Goal: Task Accomplishment & Management: Manage account settings

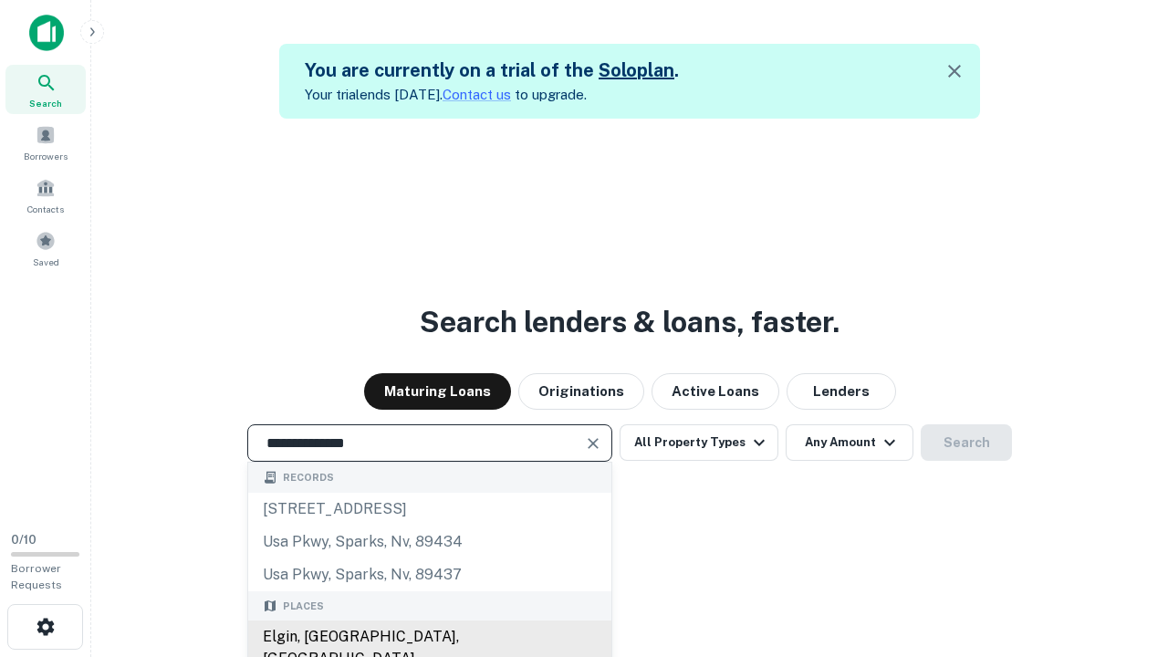
click at [429, 637] on div "Elgin, [GEOGRAPHIC_DATA], [GEOGRAPHIC_DATA]" at bounding box center [429, 648] width 363 height 55
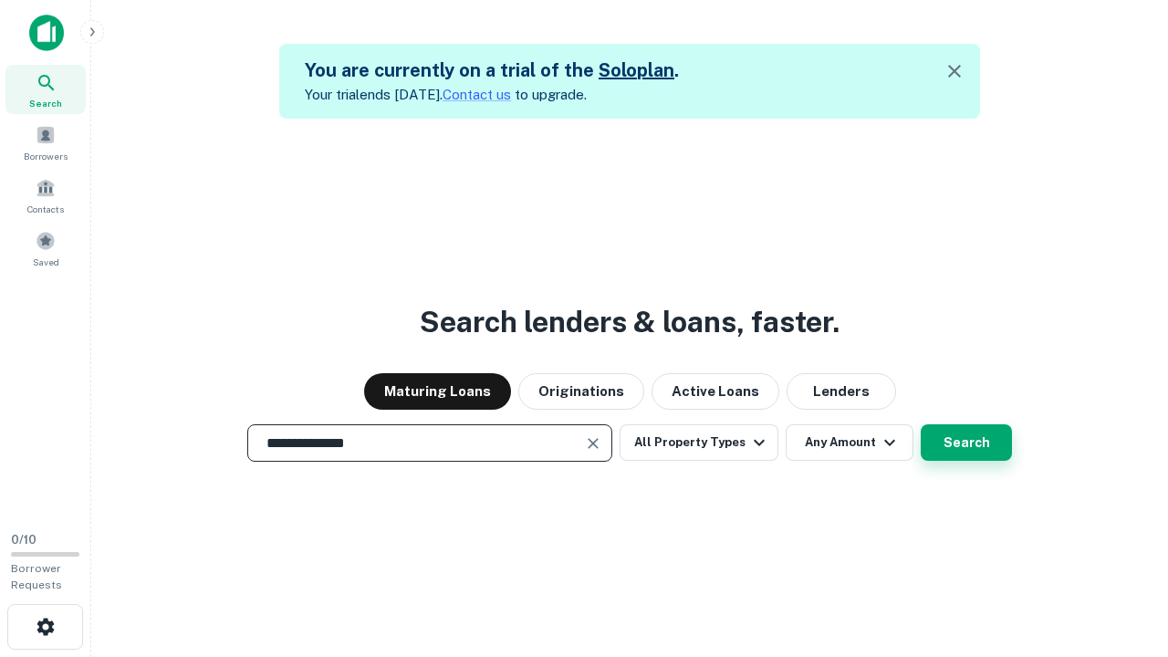
type input "**********"
click at [921, 424] on button "Search" at bounding box center [966, 442] width 91 height 37
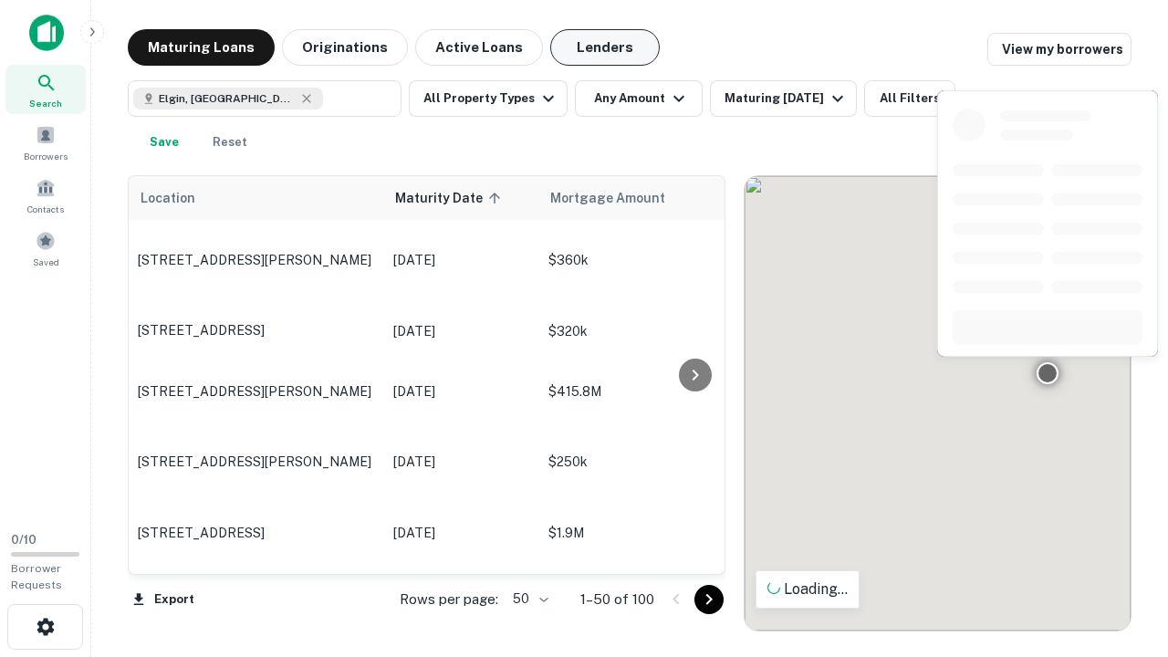
click at [605, 47] on button "Lenders" at bounding box center [605, 47] width 110 height 37
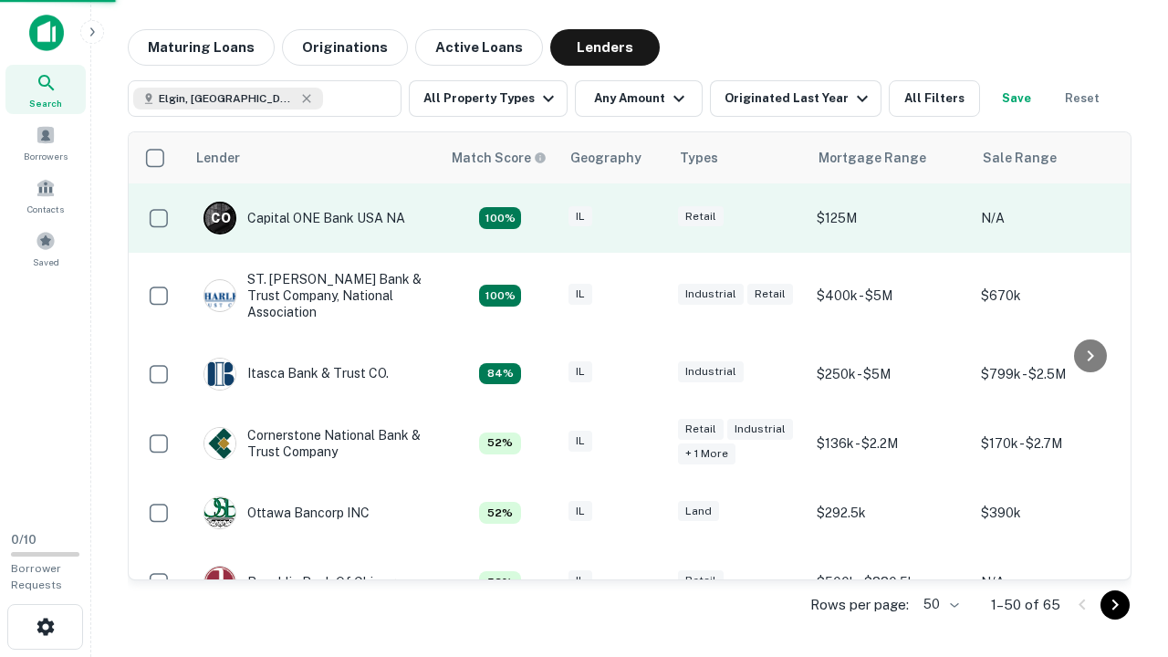
click at [648, 218] on div "IL" at bounding box center [614, 218] width 91 height 25
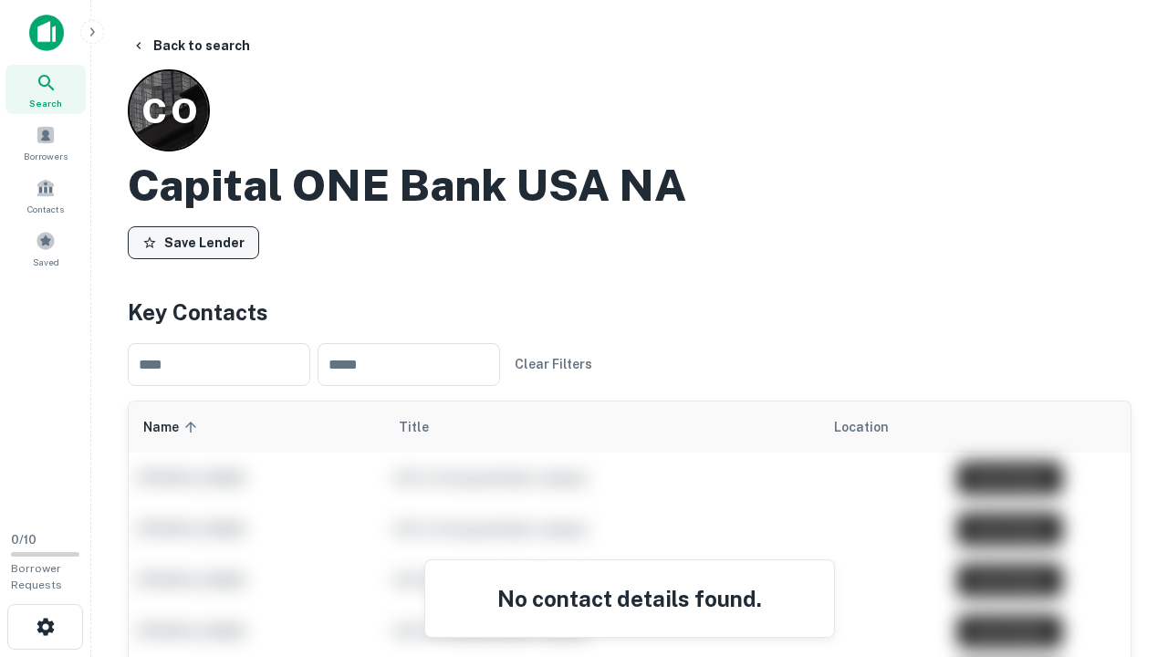
click at [193, 242] on button "Save Lender" at bounding box center [193, 242] width 131 height 33
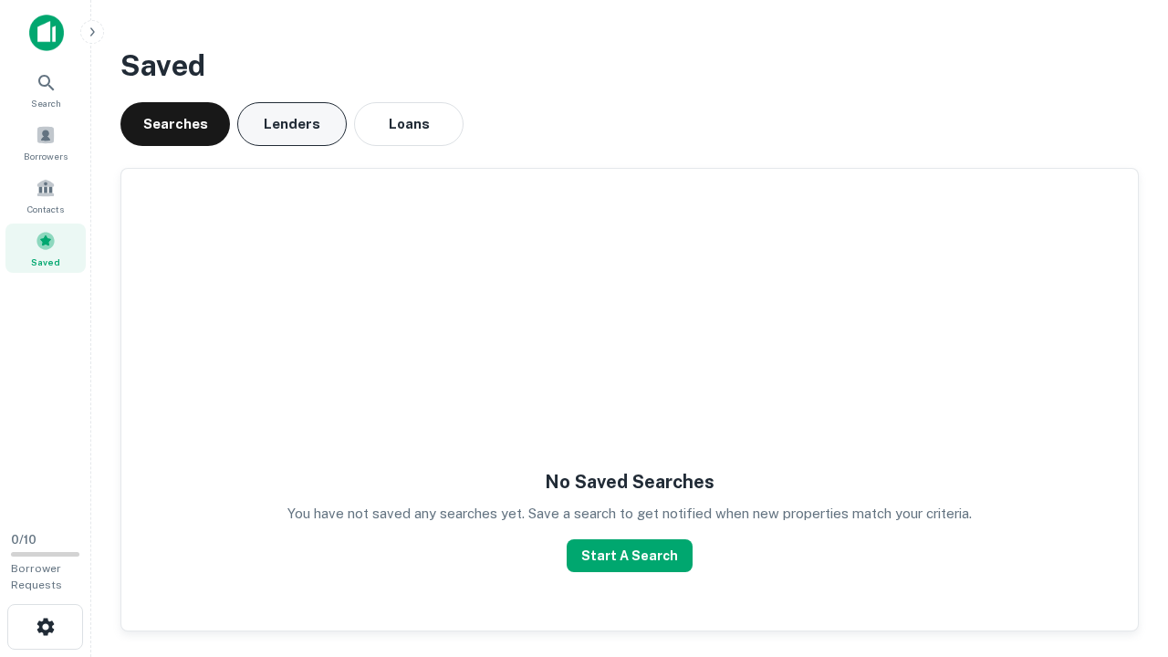
click at [292, 124] on button "Lenders" at bounding box center [292, 124] width 110 height 44
